Goal: Information Seeking & Learning: Learn about a topic

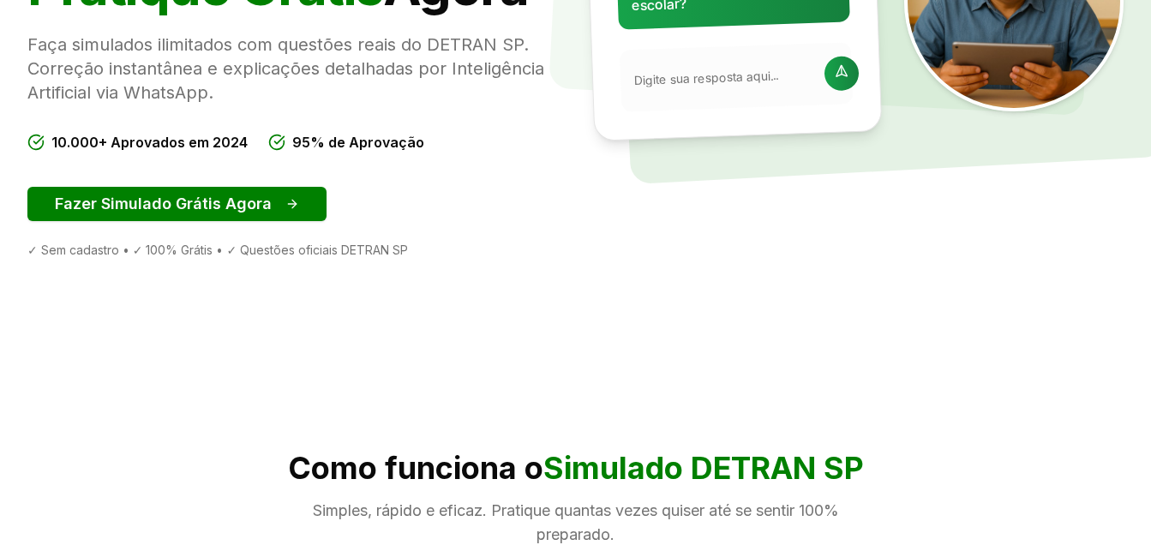
scroll to position [414, 0]
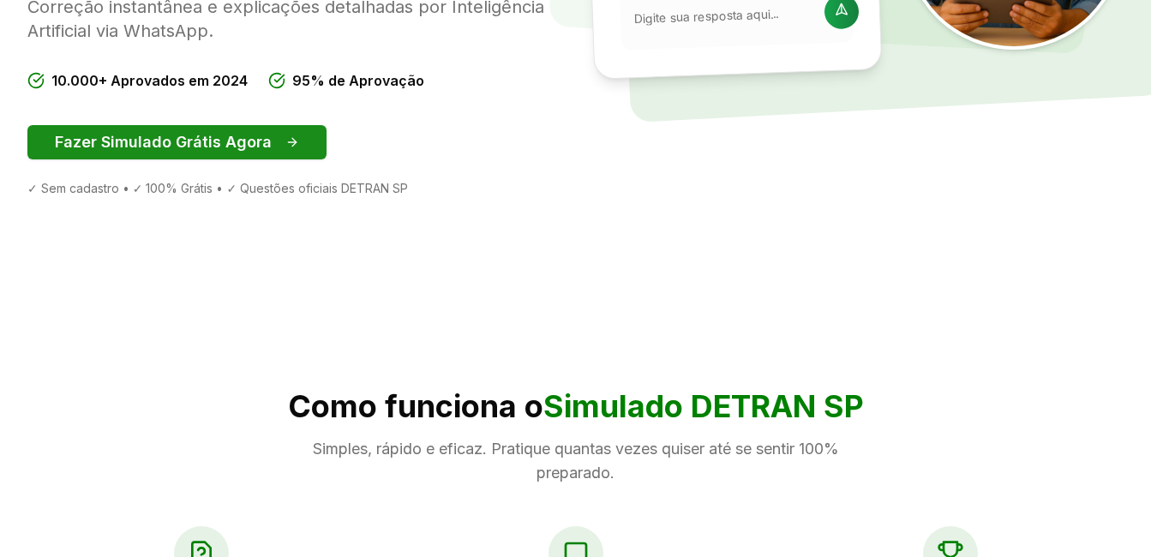
click at [207, 142] on button "Fazer Simulado Grátis Agora" at bounding box center [176, 142] width 299 height 34
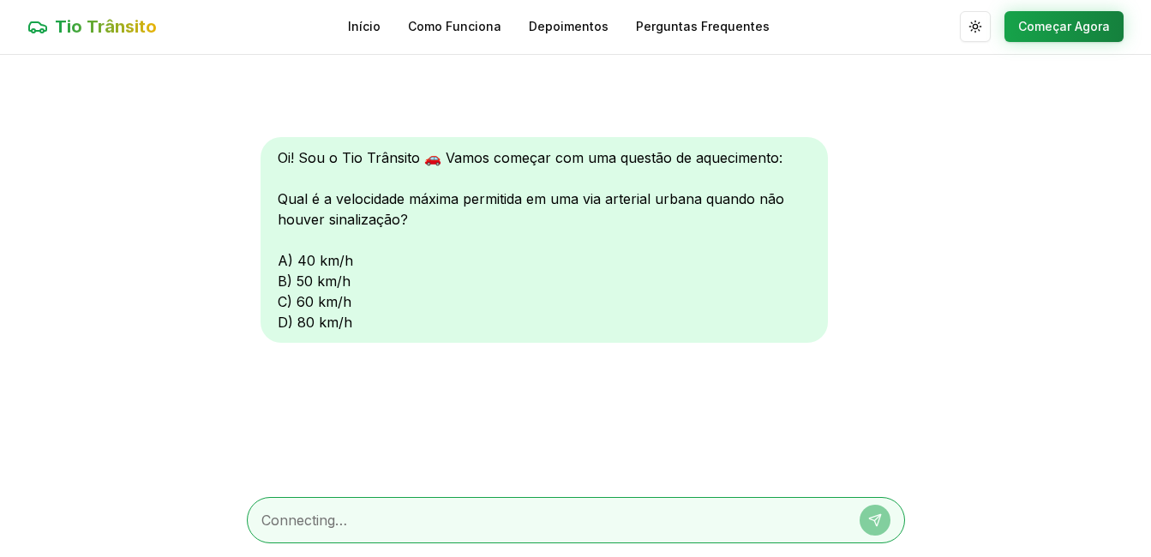
scroll to position [1, 0]
click at [347, 511] on textarea at bounding box center [551, 520] width 581 height 21
type textarea "40"
click at [874, 515] on icon at bounding box center [875, 521] width 14 height 14
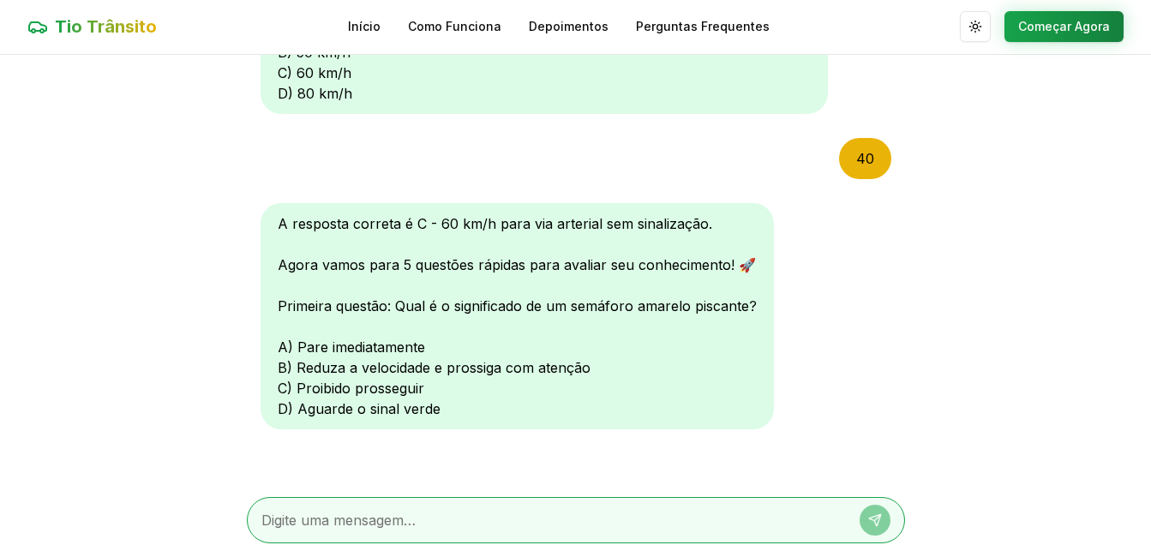
scroll to position [233, 0]
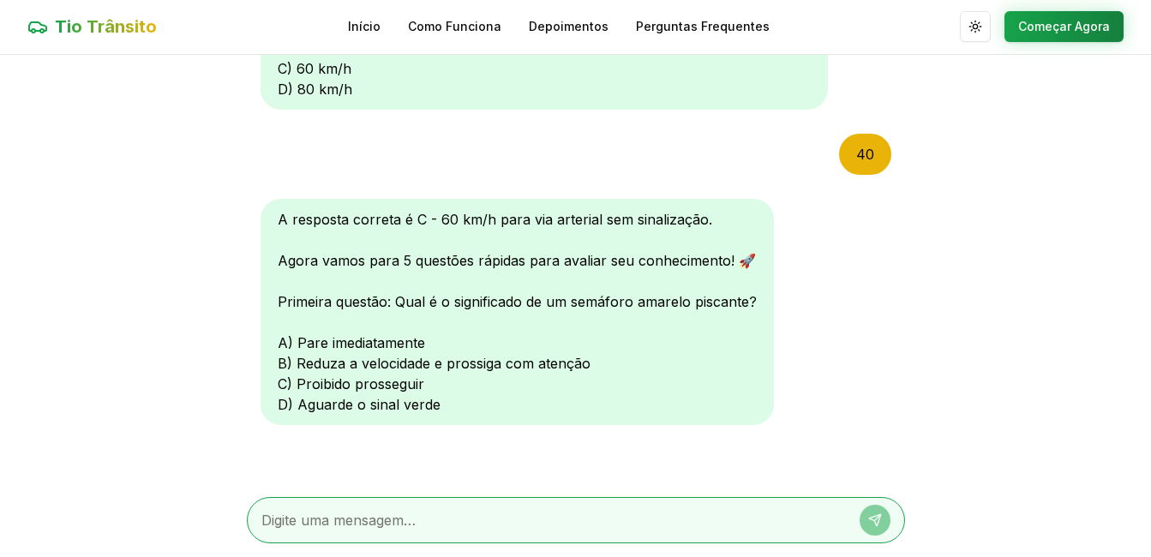
click at [383, 521] on textarea at bounding box center [551, 520] width 581 height 21
type textarea "b"
click at [877, 517] on icon at bounding box center [875, 521] width 14 height 14
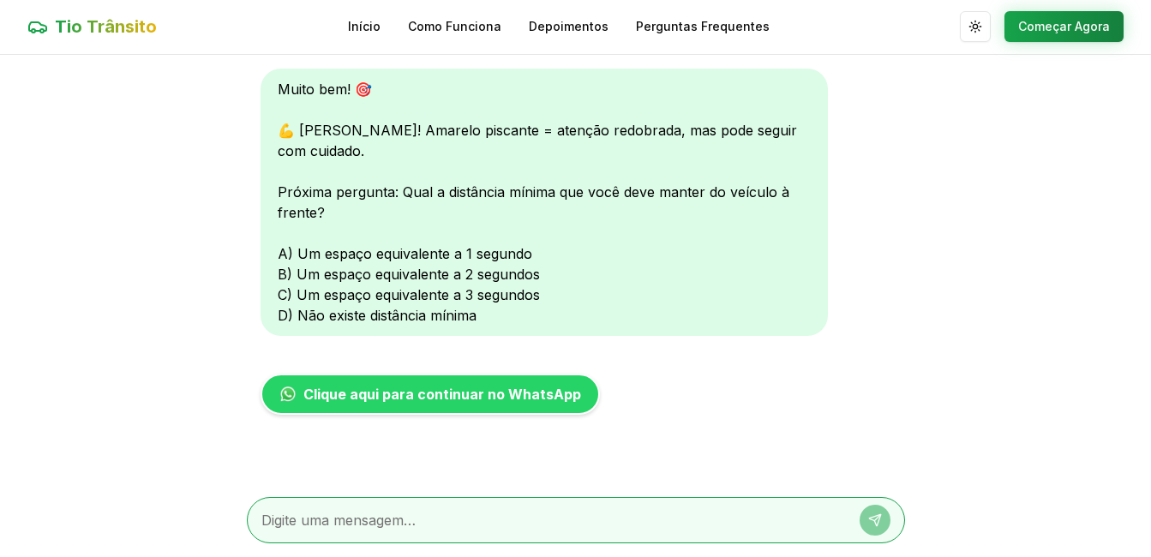
scroll to position [0, 0]
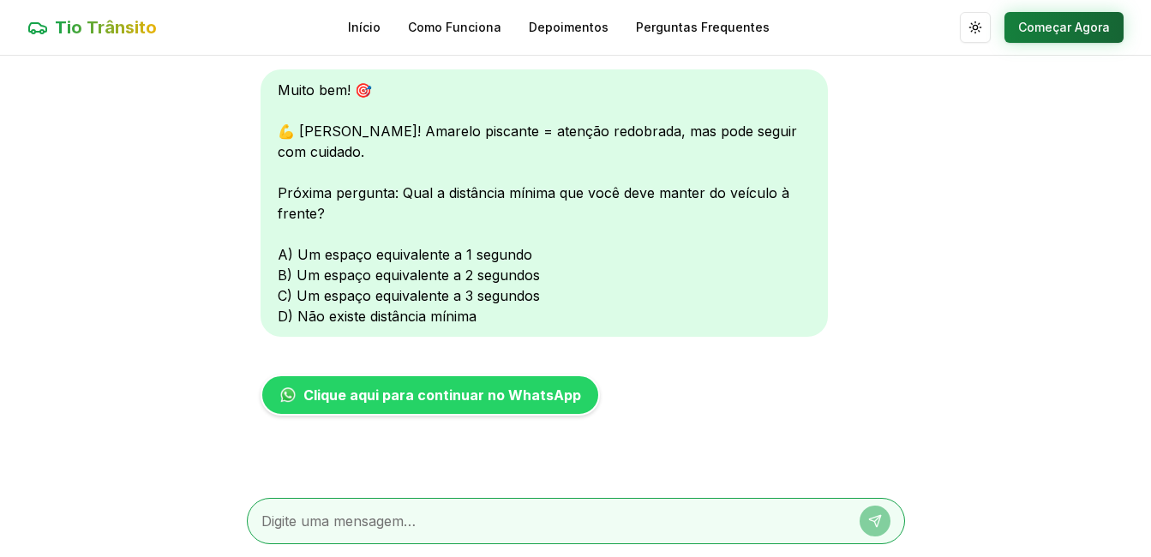
click at [1101, 27] on button "Começar Agora" at bounding box center [1064, 27] width 119 height 31
click at [1038, 22] on button "Começar Agora" at bounding box center [1064, 27] width 119 height 31
